Goal: Information Seeking & Learning: Learn about a topic

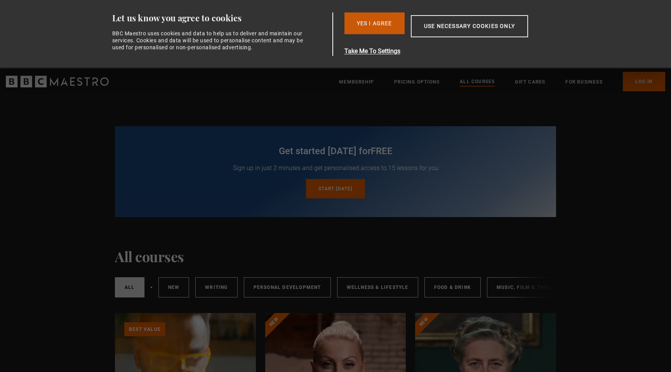
click at [385, 29] on button "Yes I Agree" at bounding box center [375, 23] width 60 height 22
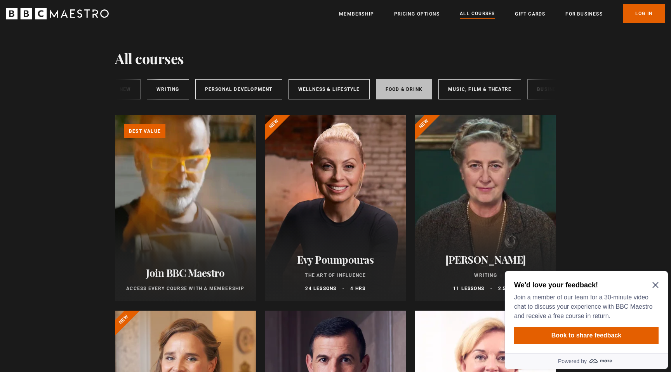
scroll to position [0, 49]
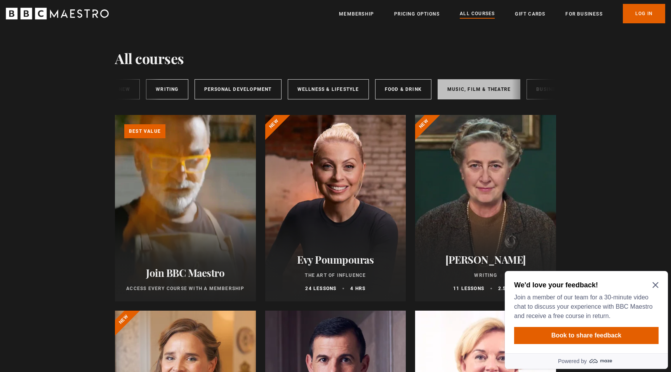
click at [471, 89] on link "Music, Film & Theatre" at bounding box center [479, 89] width 83 height 20
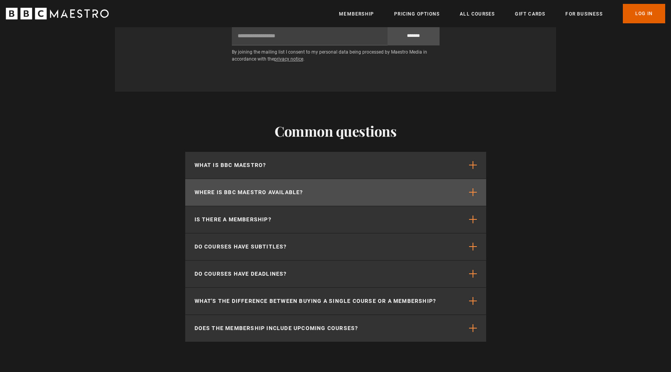
scroll to position [1192, 0]
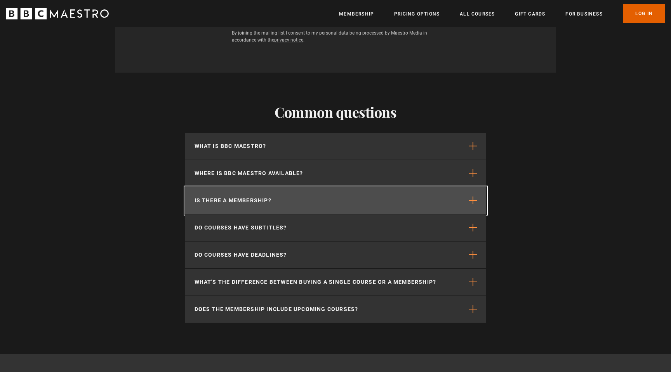
click at [329, 203] on button "Is there a membership?" at bounding box center [335, 200] width 301 height 27
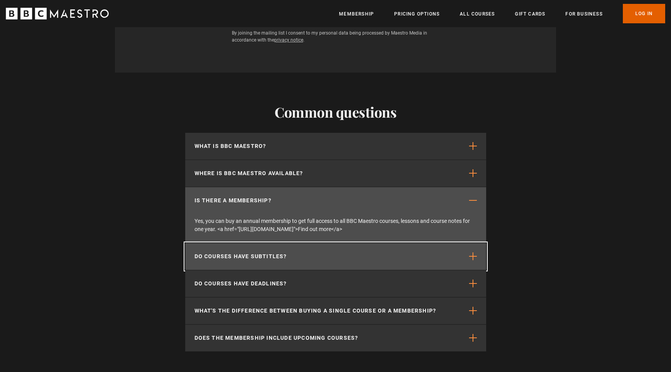
click at [232, 257] on p "Do courses have subtitles?" at bounding box center [241, 256] width 92 height 8
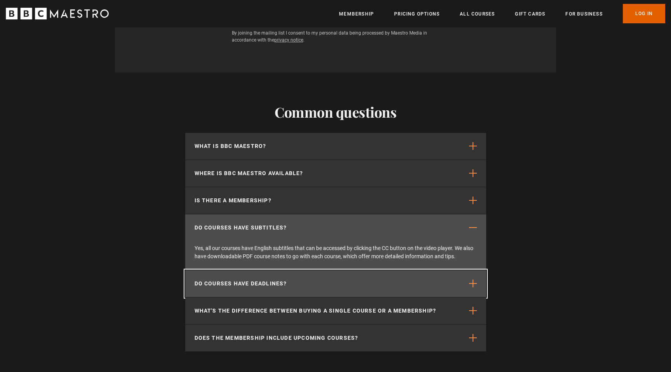
click at [229, 295] on button "Do courses have deadlines?" at bounding box center [335, 283] width 301 height 27
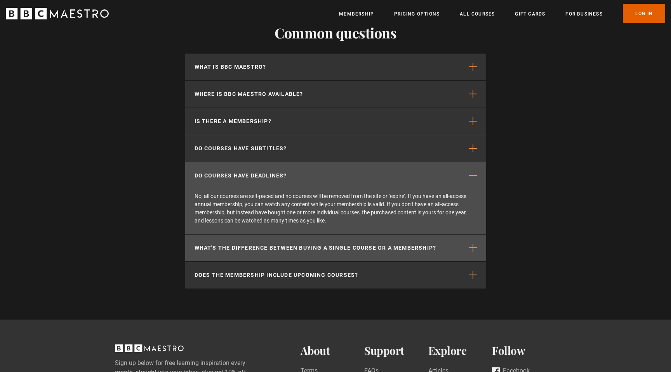
scroll to position [1272, 0]
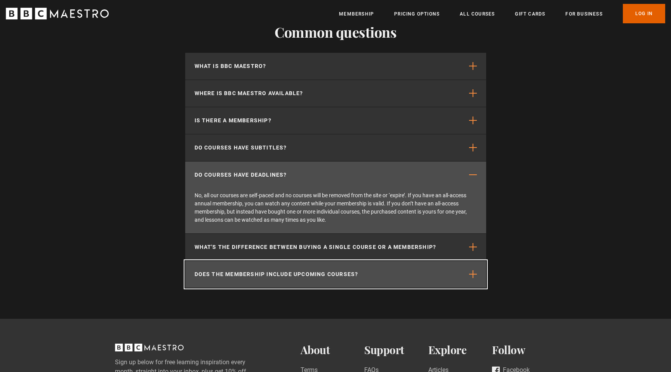
click at [458, 268] on button "Does the membership include upcoming courses?" at bounding box center [335, 274] width 301 height 27
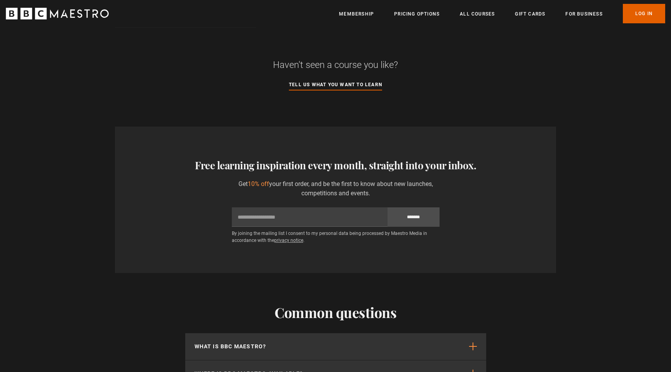
scroll to position [981, 0]
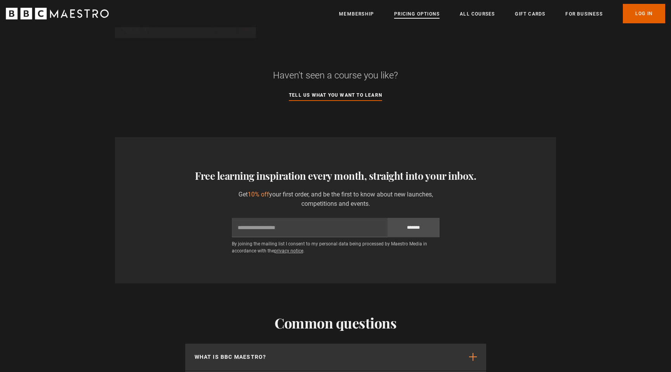
click at [415, 14] on link "Pricing Options" at bounding box center [416, 14] width 45 height 8
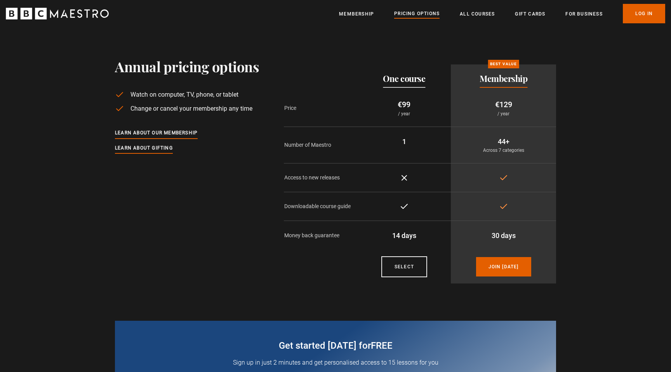
click at [398, 83] on h2 "One course" at bounding box center [404, 78] width 42 height 9
click at [399, 104] on p "€99" at bounding box center [404, 105] width 81 height 12
